Goal: Find specific page/section: Find specific page/section

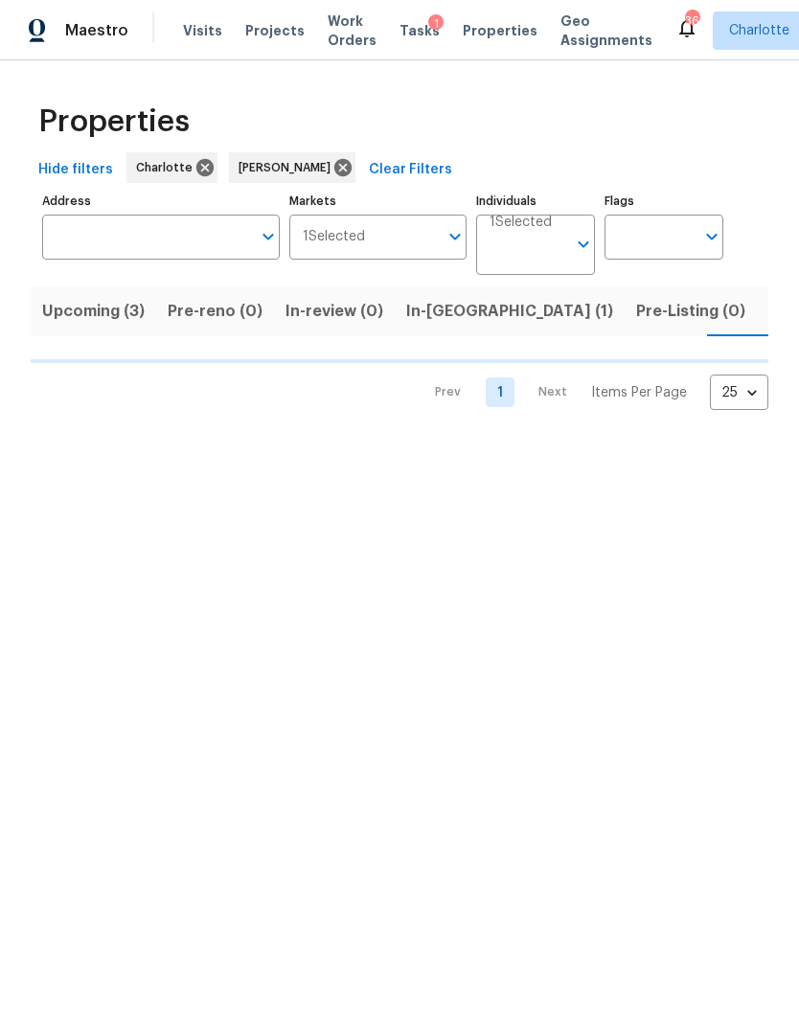
scroll to position [0, 34]
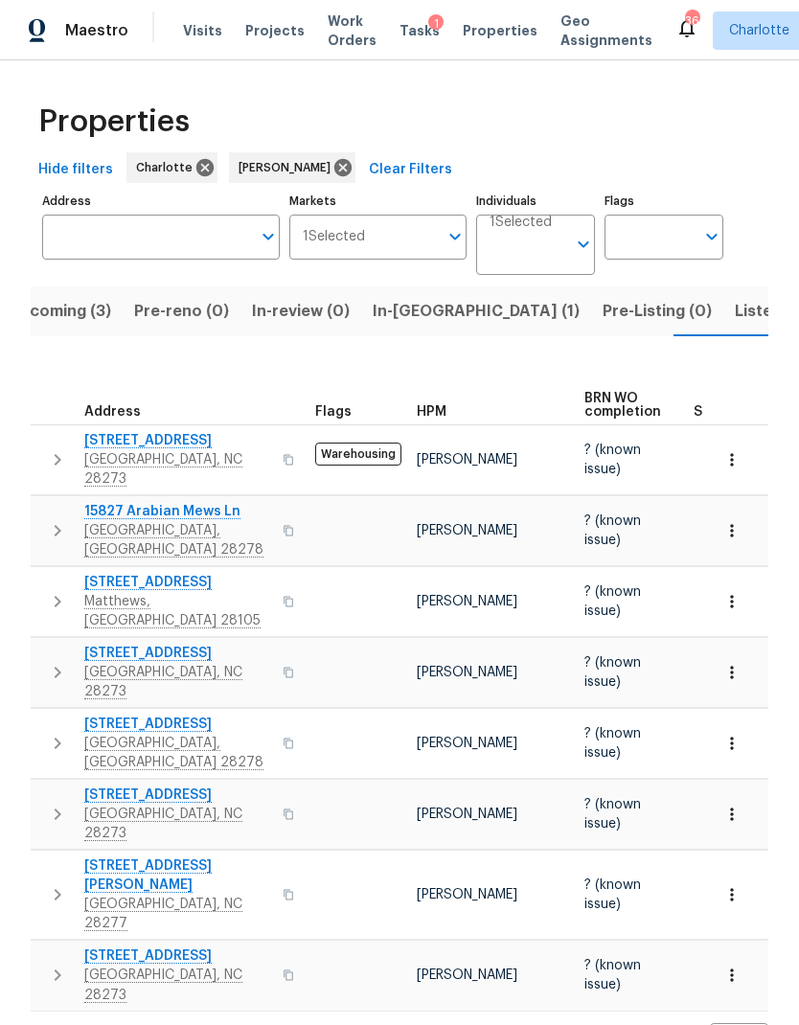
click at [723, 334] on button "Listed (21)" at bounding box center [774, 311] width 102 height 50
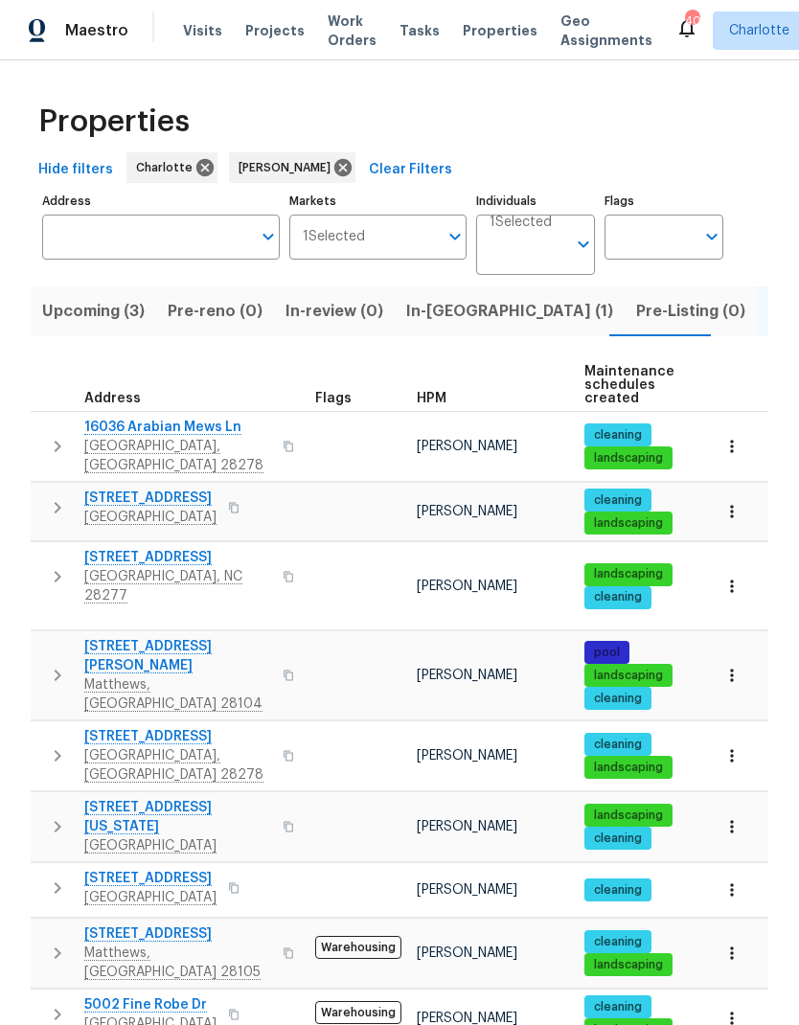
click at [431, 314] on span "In-[GEOGRAPHIC_DATA] (1)" at bounding box center [509, 311] width 207 height 27
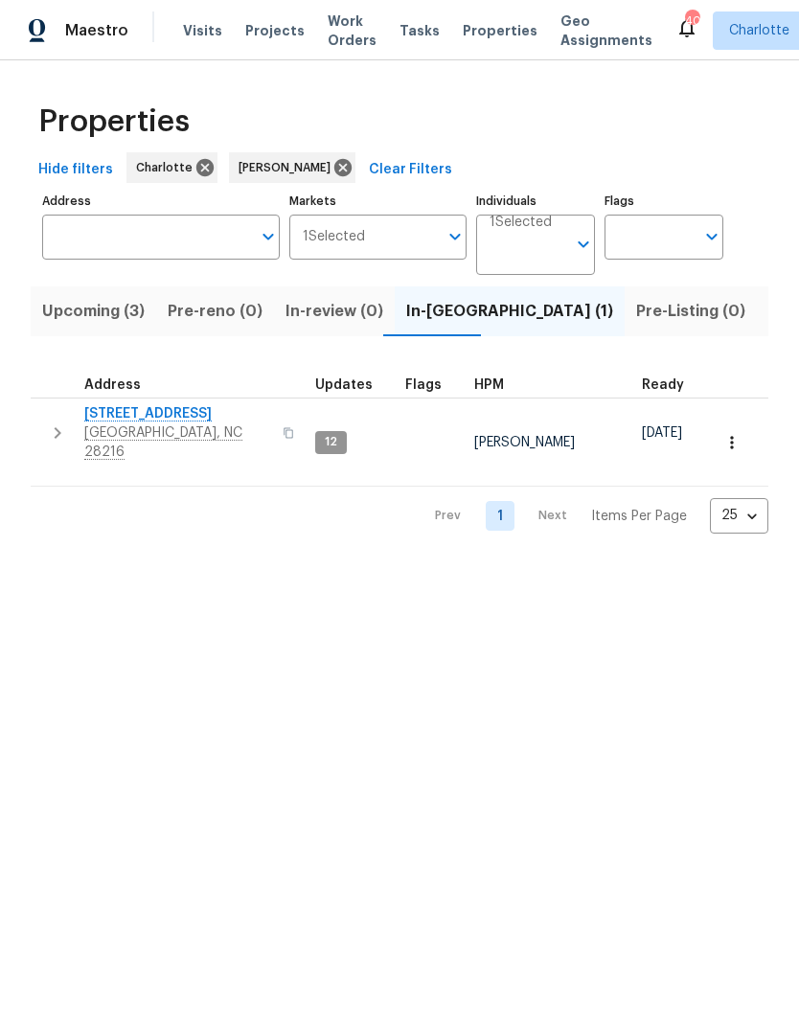
click at [77, 321] on span "Upcoming (3)" at bounding box center [93, 311] width 102 height 27
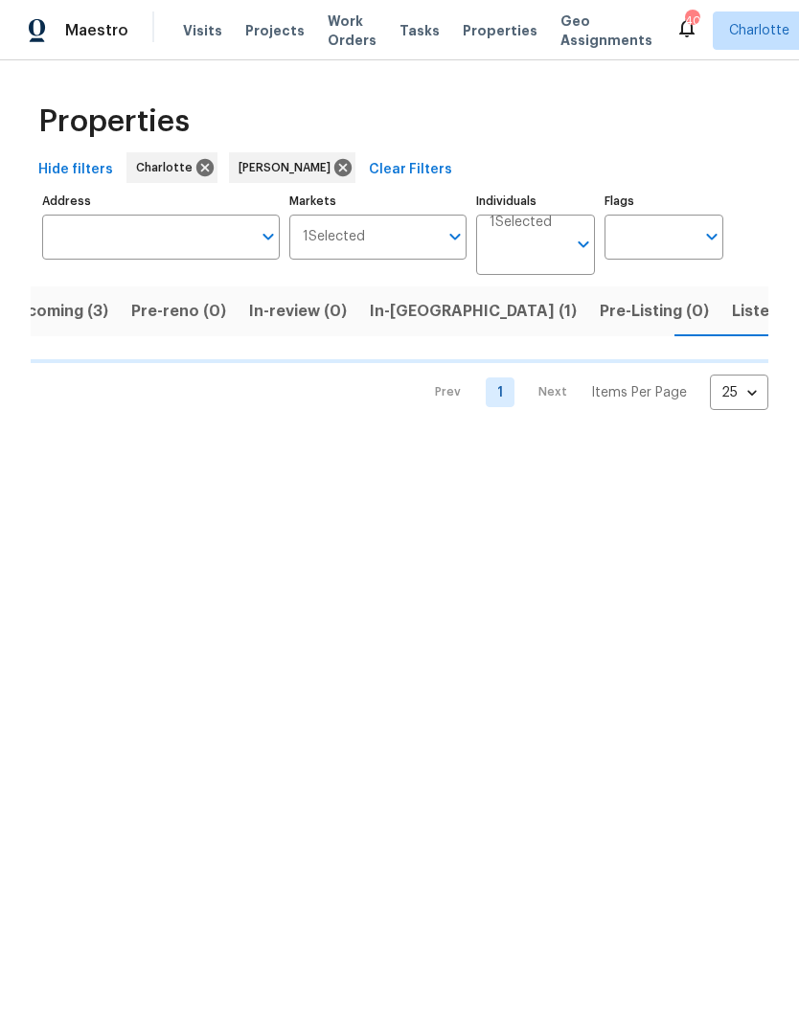
scroll to position [0, 37]
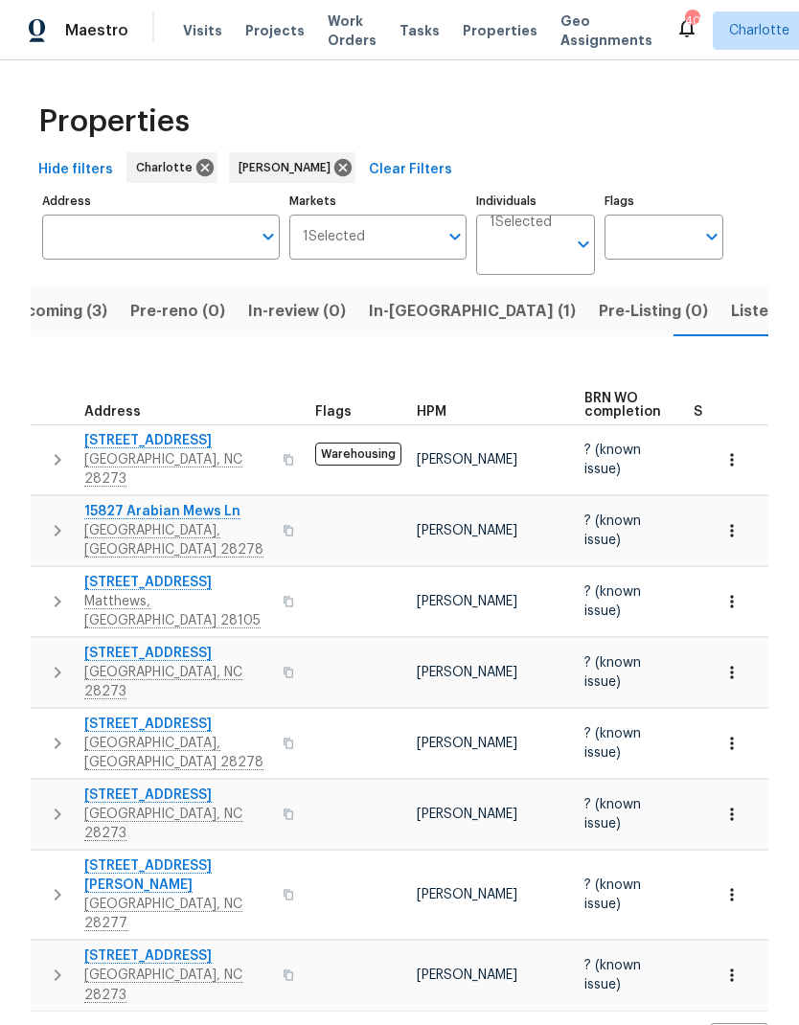
click at [427, 315] on span "In-[GEOGRAPHIC_DATA] (1)" at bounding box center [472, 311] width 207 height 27
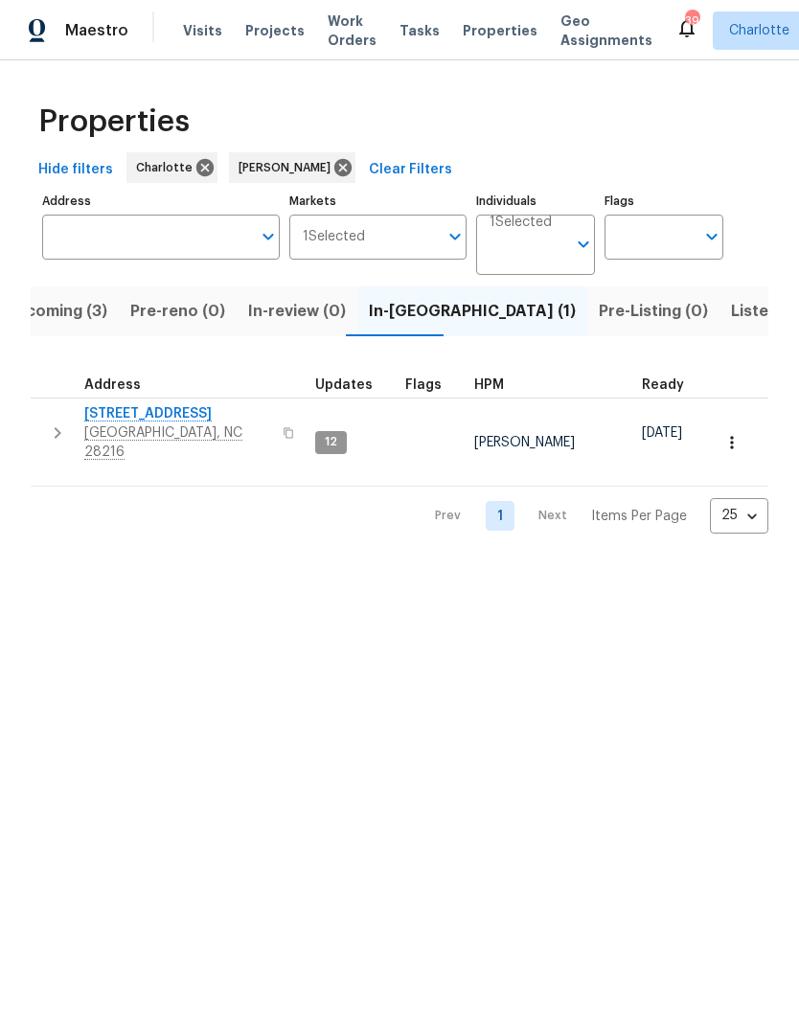
click at [71, 325] on span "Upcoming (3)" at bounding box center [56, 311] width 102 height 27
